Goal: Book appointment/travel/reservation

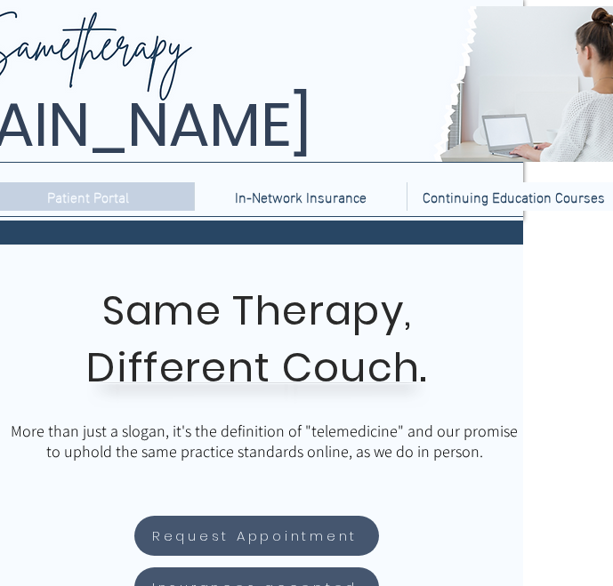
scroll to position [0, 375]
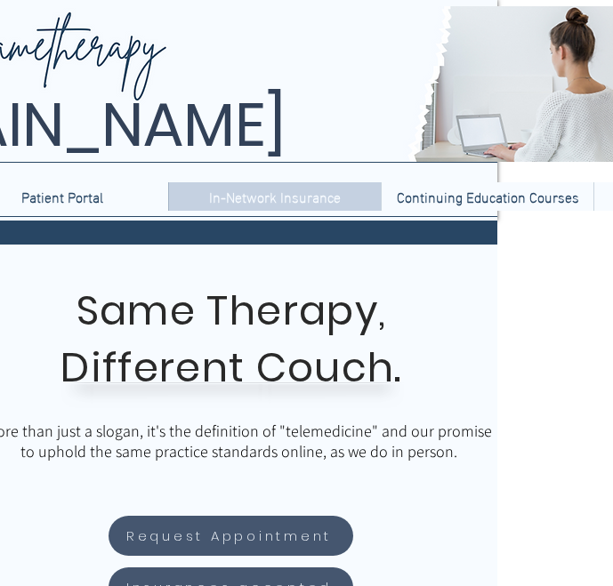
click at [317, 205] on p "In-Network Insurance" at bounding box center [274, 196] width 149 height 28
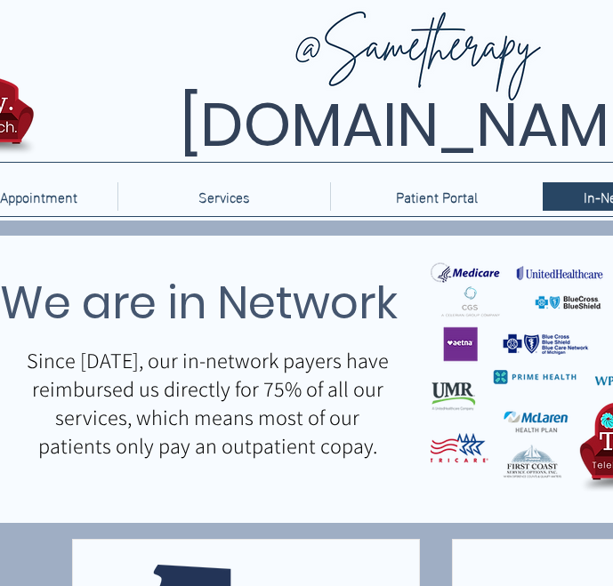
click at [96, 402] on p "Since 2016, our in-network payers have reimbursed us directly for 75% of all ou…" at bounding box center [207, 403] width 368 height 114
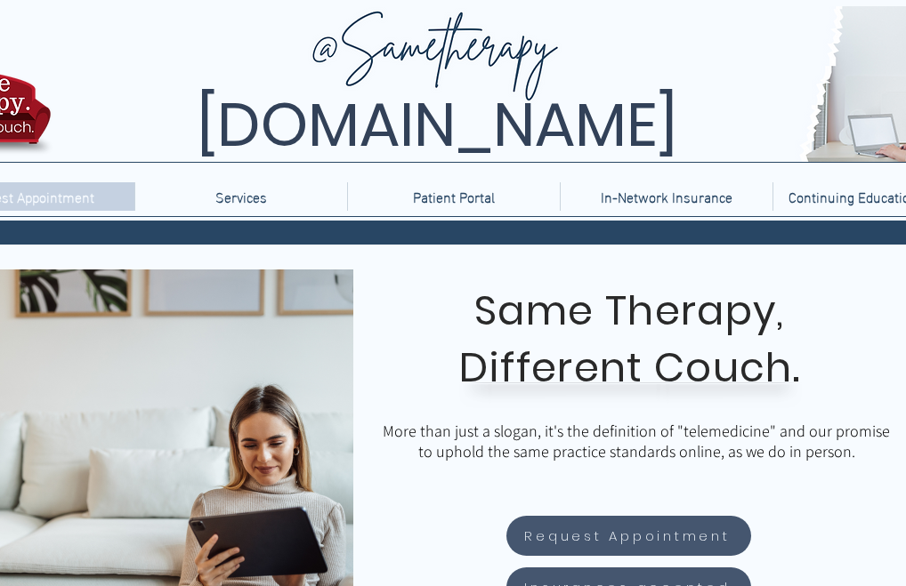
click at [77, 195] on p "Request Appointment" at bounding box center [29, 196] width 149 height 28
